Goal: Information Seeking & Learning: Learn about a topic

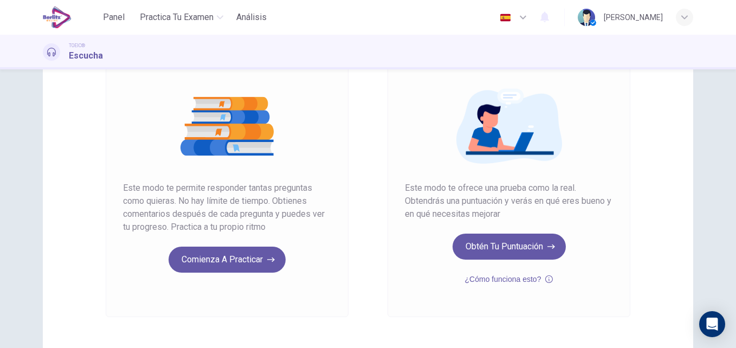
scroll to position [108, 0]
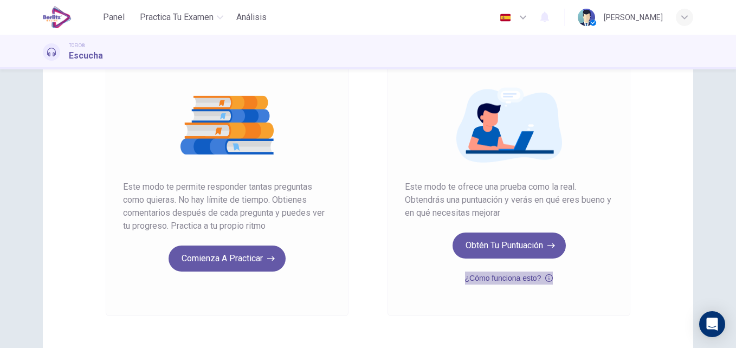
click at [548, 281] on icon "button" at bounding box center [549, 278] width 8 height 13
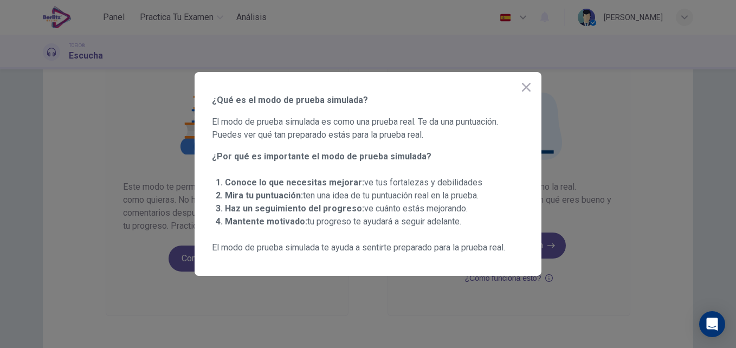
click at [729, 171] on div at bounding box center [368, 174] width 736 height 348
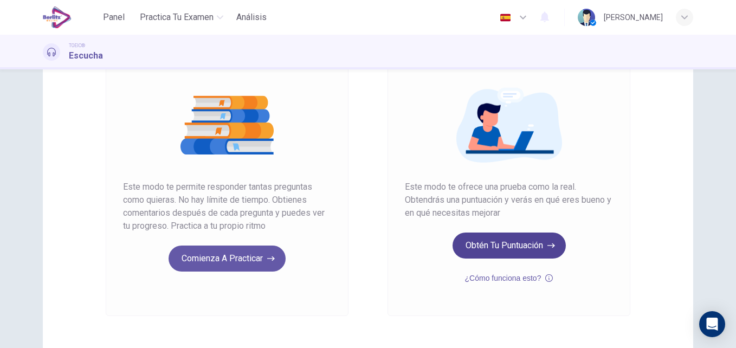
click at [492, 245] on button "Obtén tu puntuación" at bounding box center [509, 245] width 113 height 26
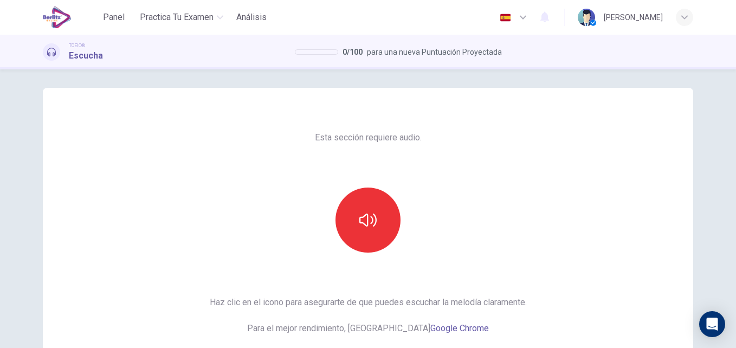
scroll to position [0, 0]
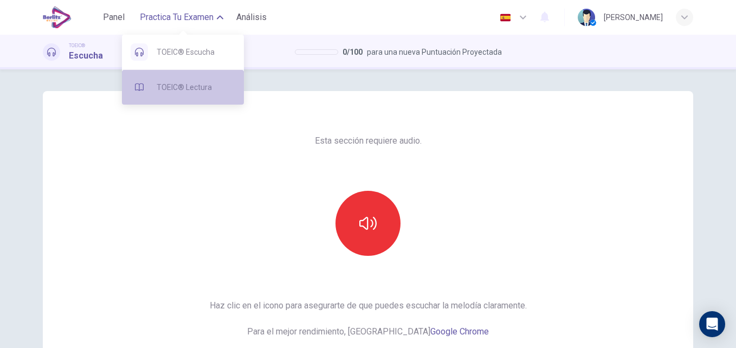
click at [172, 87] on span "TOEIC® Lectura" at bounding box center [196, 87] width 79 height 13
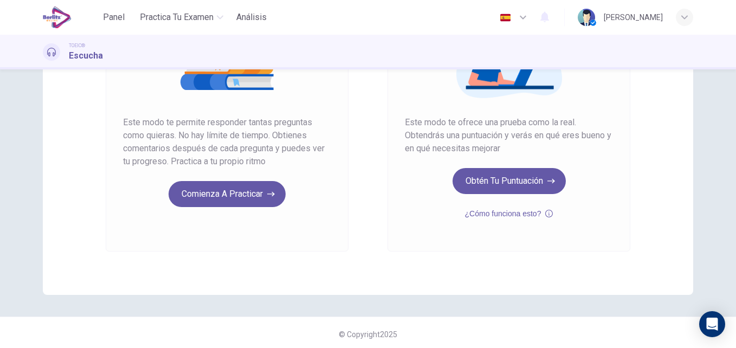
scroll to position [176, 0]
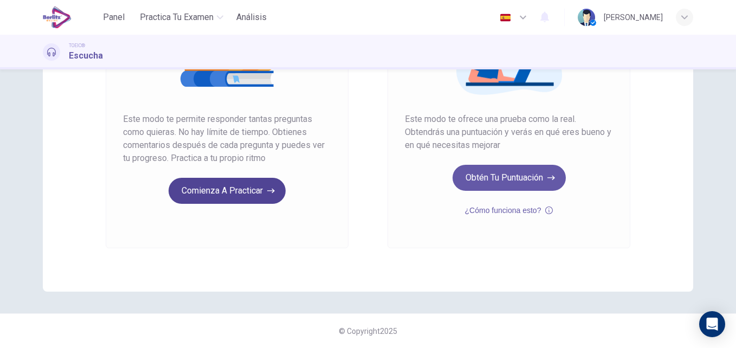
click at [246, 197] on button "Comienza a practicar" at bounding box center [227, 191] width 117 height 26
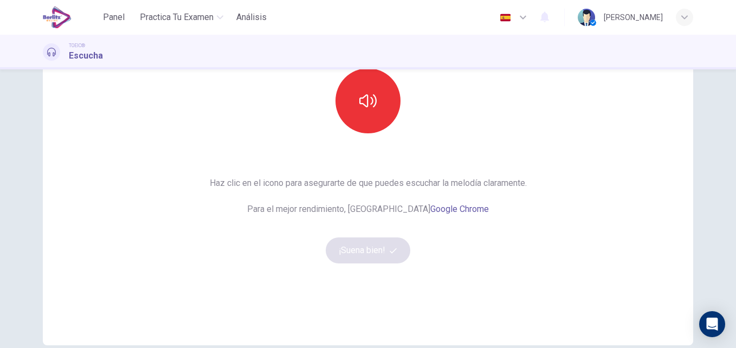
scroll to position [54, 0]
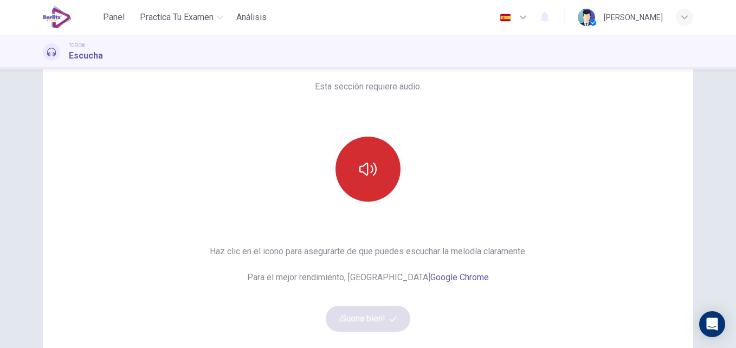
click at [360, 167] on icon "button" at bounding box center [367, 168] width 17 height 17
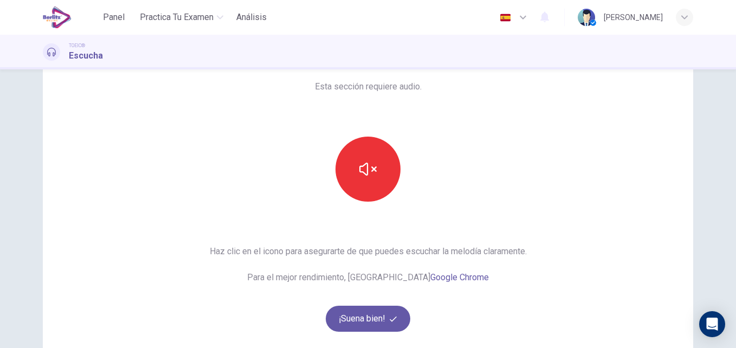
scroll to position [108, 0]
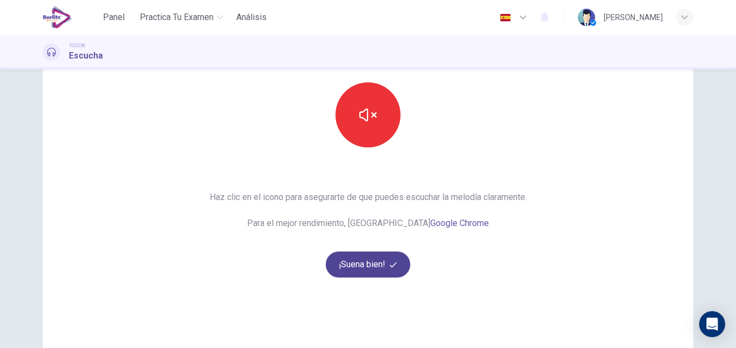
click at [374, 259] on button "¡Suena bien!" at bounding box center [368, 264] width 85 height 26
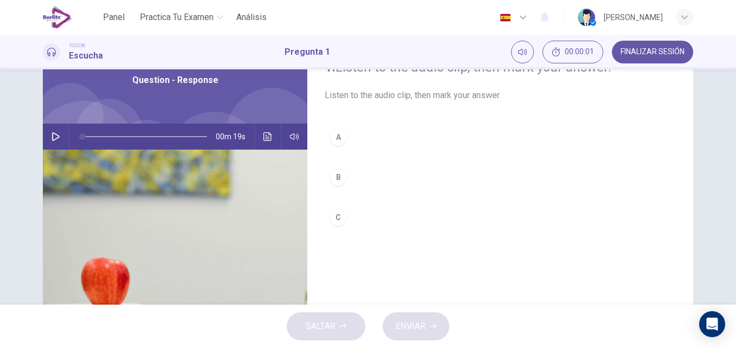
scroll to position [0, 0]
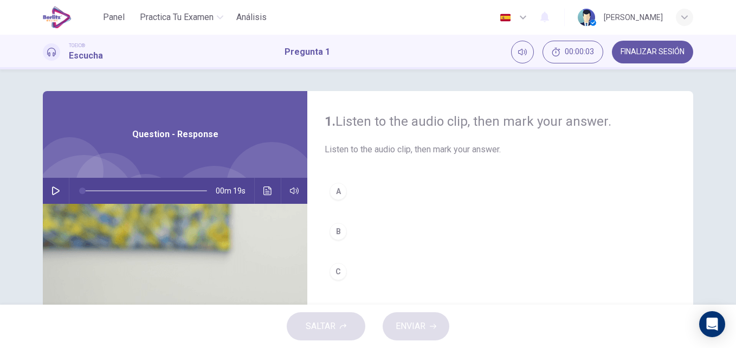
click at [57, 192] on icon "button" at bounding box center [55, 190] width 9 height 9
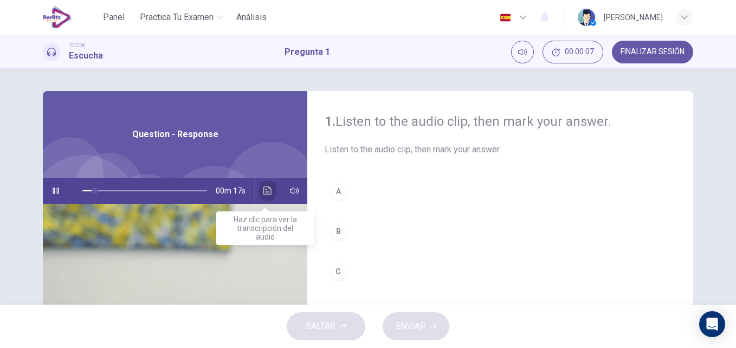
click at [267, 190] on icon "Haz clic para ver la transcripción del audio" at bounding box center [267, 190] width 9 height 9
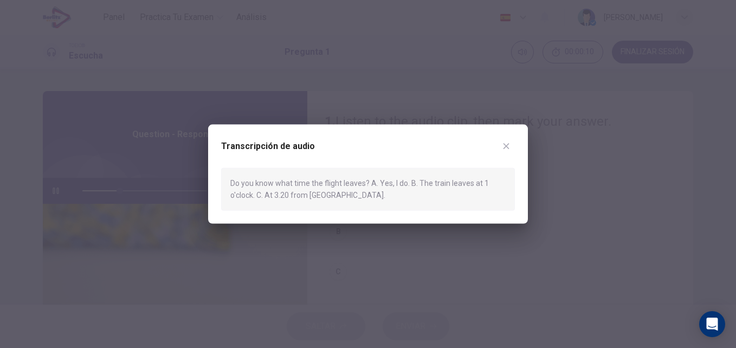
drag, startPoint x: 344, startPoint y: 194, endPoint x: 255, endPoint y: 177, distance: 90.5
click at [255, 177] on div "Do you know what time the flight leaves? A. Yes, I do. B. The train leaves at 1…" at bounding box center [368, 189] width 294 height 43
click at [506, 142] on icon "button" at bounding box center [506, 146] width 9 height 9
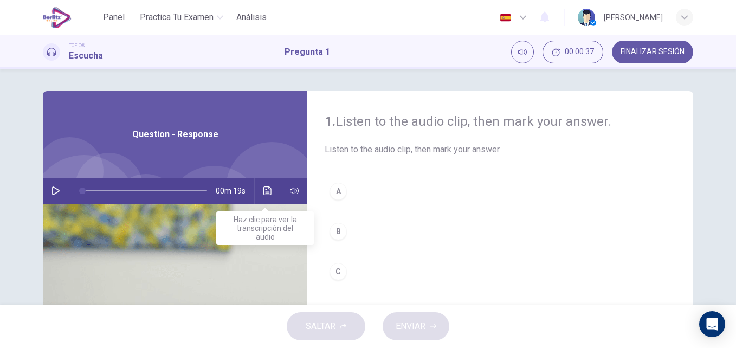
click at [264, 192] on icon "Haz clic para ver la transcripción del audio" at bounding box center [267, 190] width 9 height 9
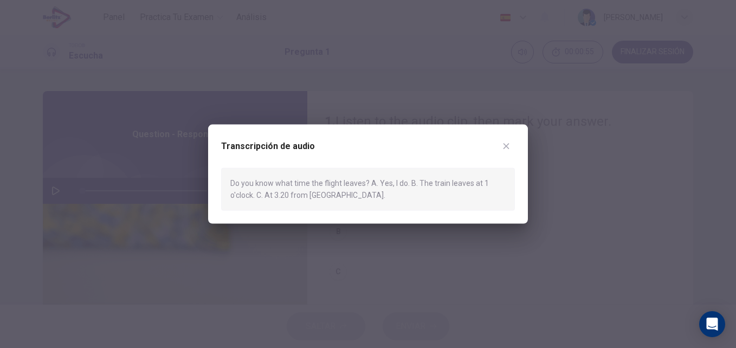
click at [505, 203] on div "Do you know what time the flight leaves? A. Yes, I do. B. The train leaves at 1…" at bounding box center [368, 189] width 294 height 43
click at [503, 146] on icon "button" at bounding box center [506, 146] width 9 height 9
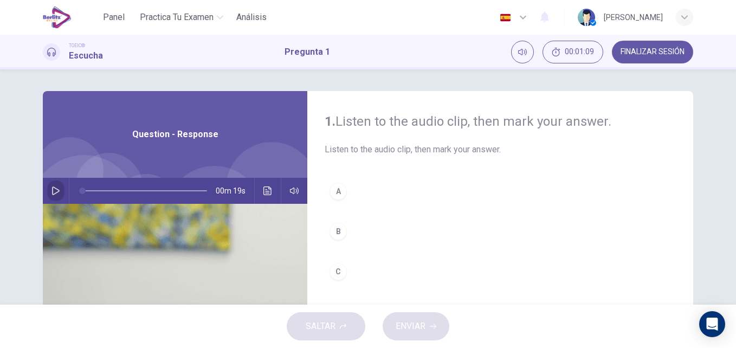
click at [59, 190] on button "button" at bounding box center [55, 191] width 17 height 26
type input "*"
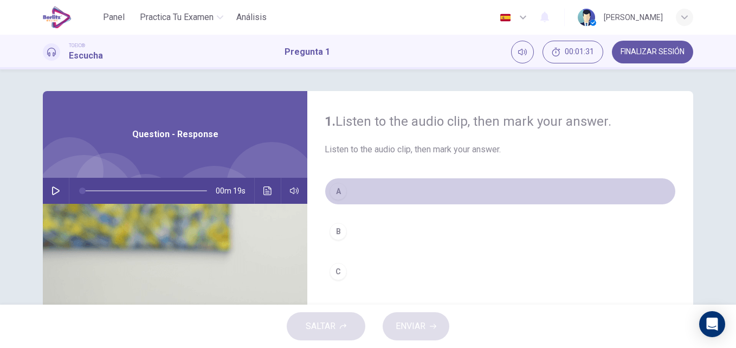
click at [343, 191] on div "A" at bounding box center [337, 191] width 17 height 17
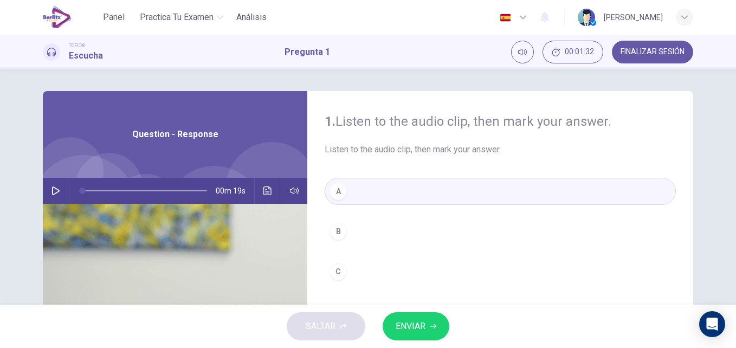
click at [407, 323] on span "ENVIAR" at bounding box center [411, 326] width 30 height 15
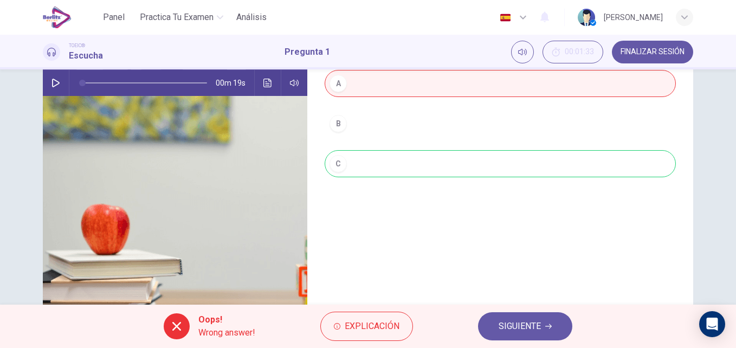
scroll to position [108, 0]
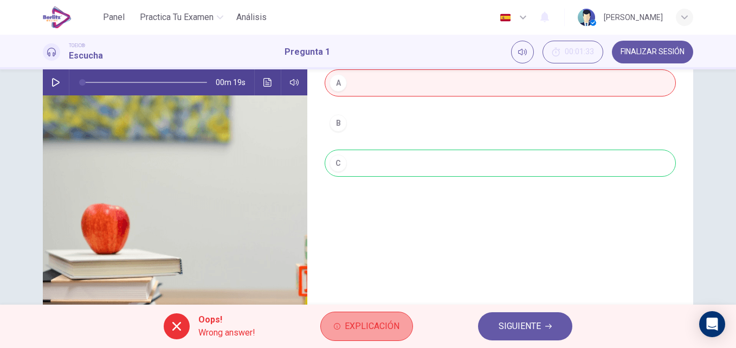
click at [361, 329] on span "Explicación" at bounding box center [372, 326] width 55 height 15
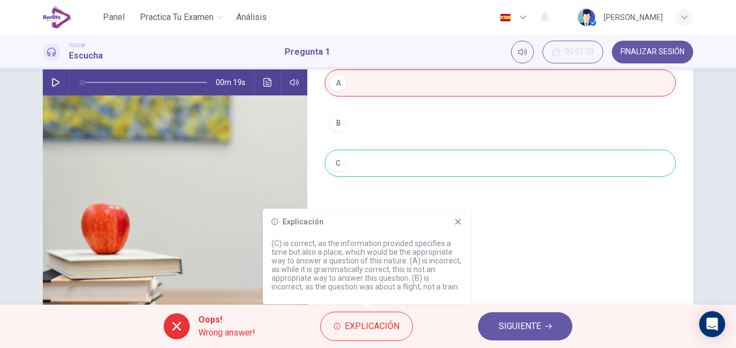
click at [516, 18] on icon "button" at bounding box center [522, 17] width 13 height 13
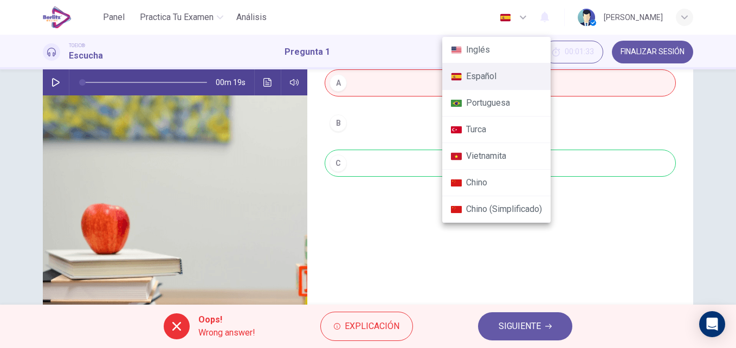
click at [478, 46] on li "Inglés" at bounding box center [496, 50] width 108 height 27
